Goal: Task Accomplishment & Management: Use online tool/utility

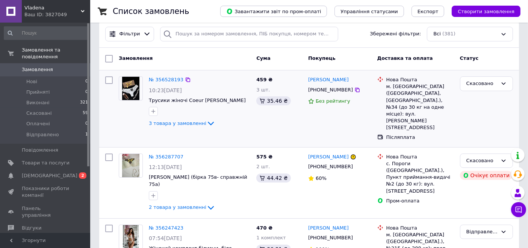
scroll to position [125, 0]
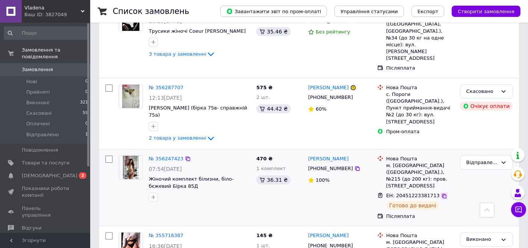
click at [441, 193] on icon at bounding box center [444, 196] width 6 height 6
click at [166, 156] on link "№ 356247423" at bounding box center [166, 159] width 35 height 6
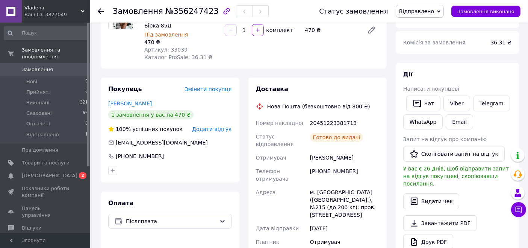
scroll to position [125, 0]
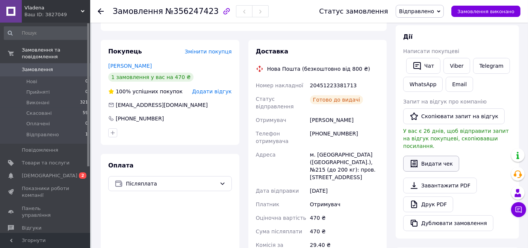
click at [441, 156] on button "Видати чек" at bounding box center [431, 164] width 56 height 16
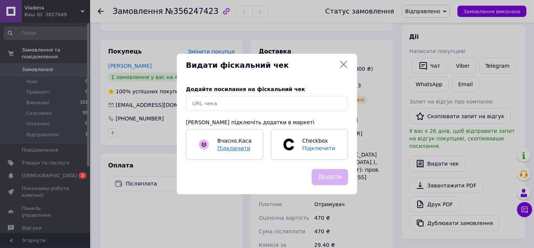
click at [232, 148] on span "Підключити" at bounding box center [233, 148] width 33 height 6
click at [245, 106] on input "text" at bounding box center [267, 103] width 162 height 15
paste input "[URL][DOMAIN_NAME]"
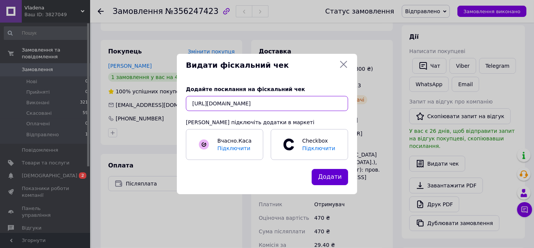
type input "[URL][DOMAIN_NAME]"
click at [330, 178] on button "Додати" at bounding box center [330, 177] width 36 height 16
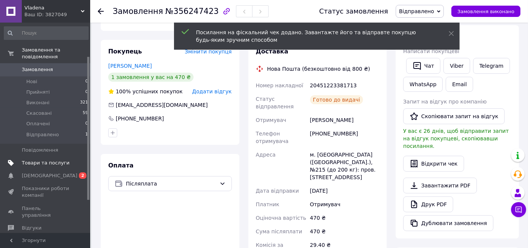
scroll to position [97, 0]
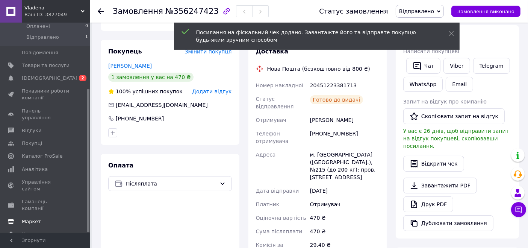
click at [33, 218] on span "Маркет" at bounding box center [31, 221] width 19 height 7
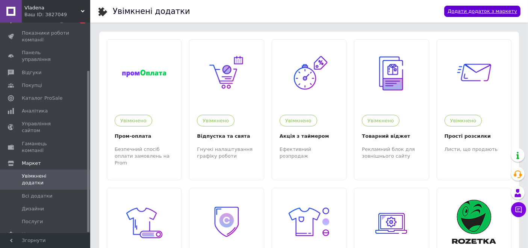
click at [484, 11] on link "Додати додаток з маркету" at bounding box center [482, 12] width 76 height 12
